Goal: Navigation & Orientation: Find specific page/section

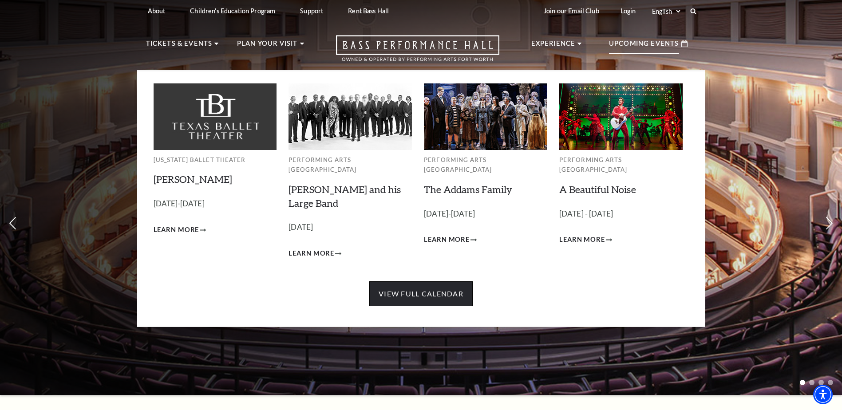
click at [428, 289] on link "View Full Calendar" at bounding box center [420, 294] width 103 height 25
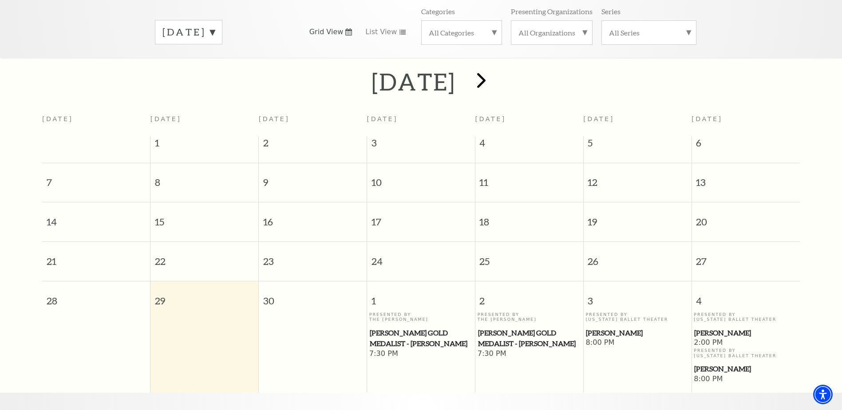
scroll to position [89, 0]
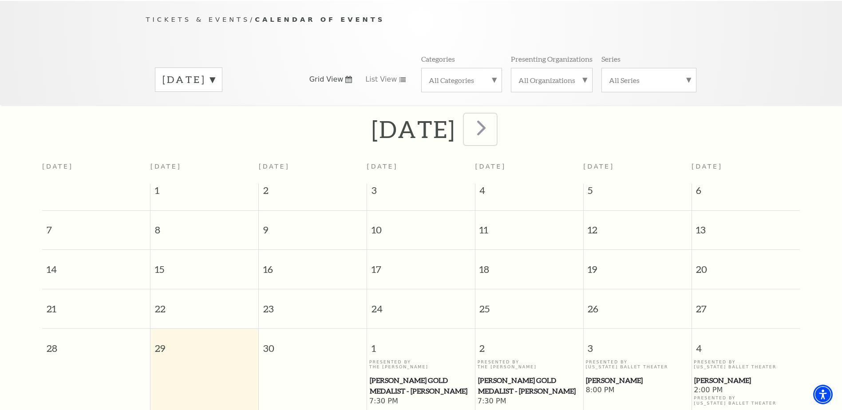
click at [494, 115] on span "next" at bounding box center [481, 127] width 25 height 25
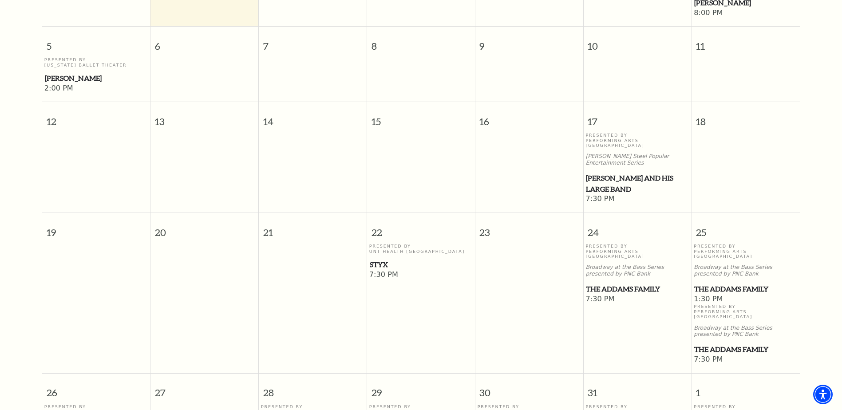
scroll to position [123, 0]
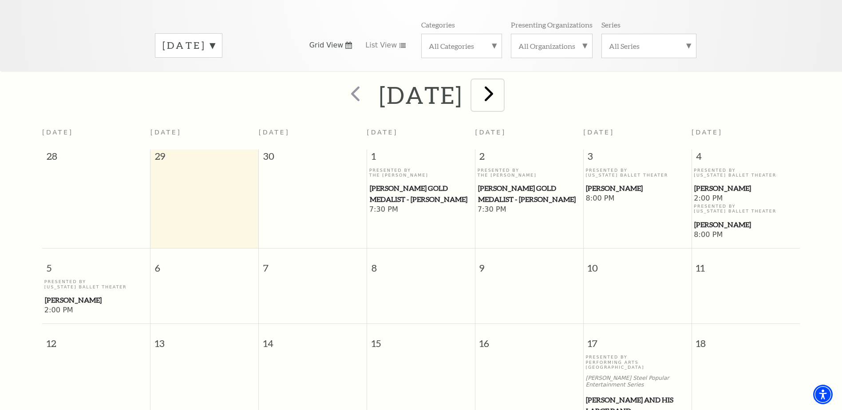
click at [502, 85] on span "next" at bounding box center [489, 93] width 25 height 25
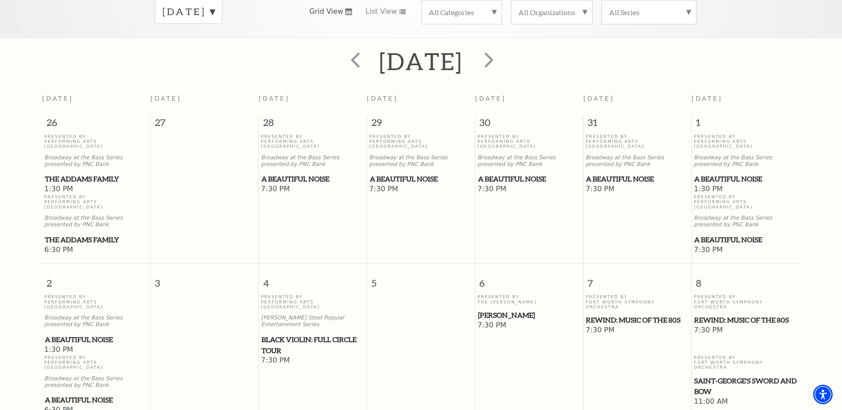
scroll to position [34, 0]
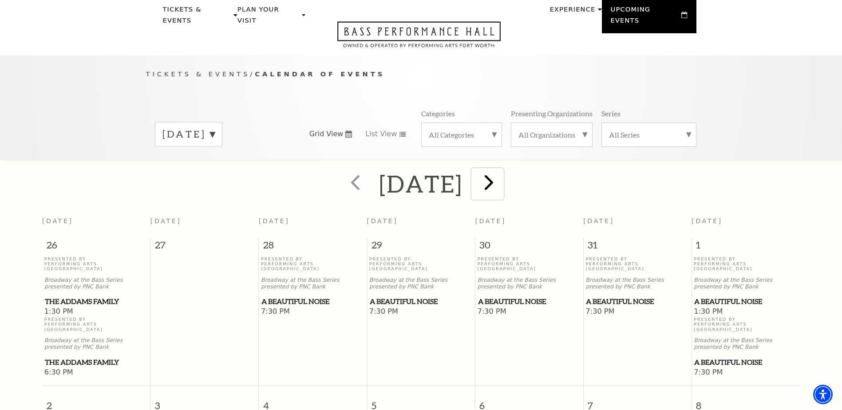
click at [502, 170] on span "next" at bounding box center [489, 182] width 25 height 25
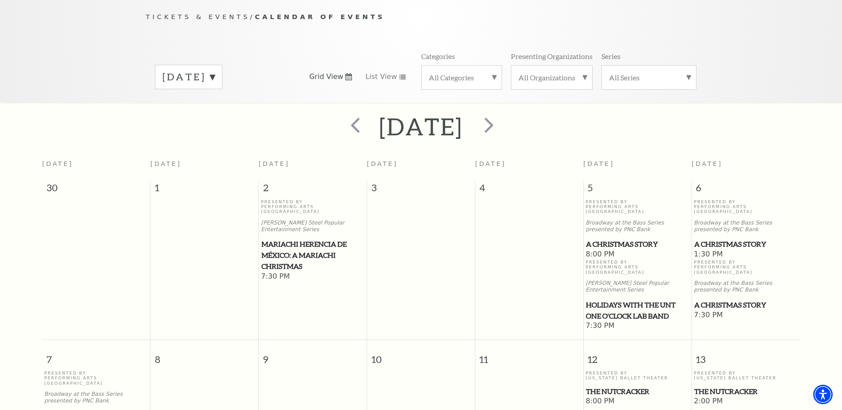
scroll to position [0, 0]
